Goal: Book appointment/travel/reservation

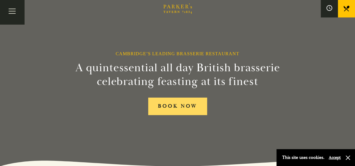
click at [172, 106] on link "BOOK NOW" at bounding box center [177, 105] width 59 height 17
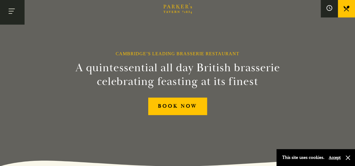
click at [11, 12] on button "Toggle navigation" at bounding box center [12, 12] width 24 height 24
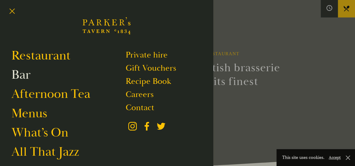
click at [22, 72] on link "Bar" at bounding box center [20, 75] width 19 height 16
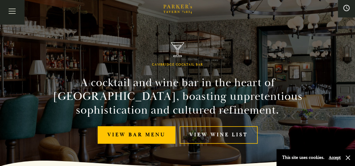
click at [344, 10] on icon at bounding box center [346, 8] width 6 height 6
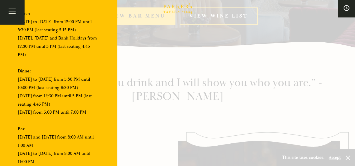
scroll to position [119, 0]
click at [146, 88] on div at bounding box center [177, 83] width 355 height 166
